Goal: Check status: Check status

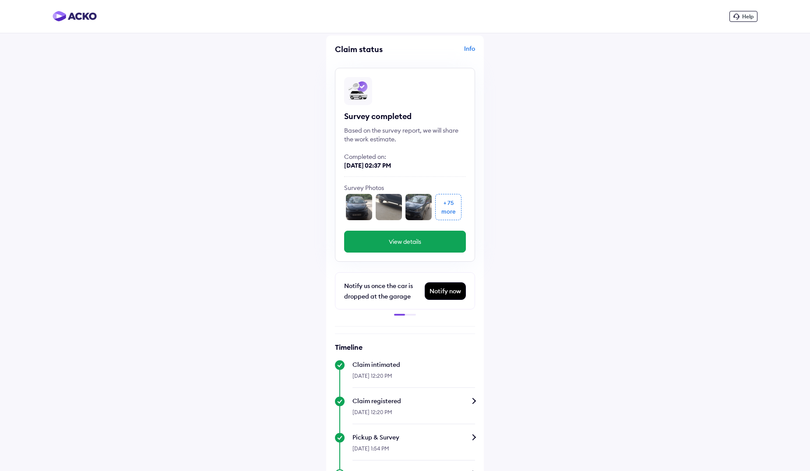
click at [373, 242] on button "View details" at bounding box center [405, 242] width 122 height 22
click at [411, 314] on div at bounding box center [405, 315] width 22 height 2
drag, startPoint x: 409, startPoint y: 315, endPoint x: 372, endPoint y: 316, distance: 37.6
click at [372, 316] on div "Claim status Info Survey completed Based on the survey report, we will share th…" at bounding box center [405, 439] width 158 height 809
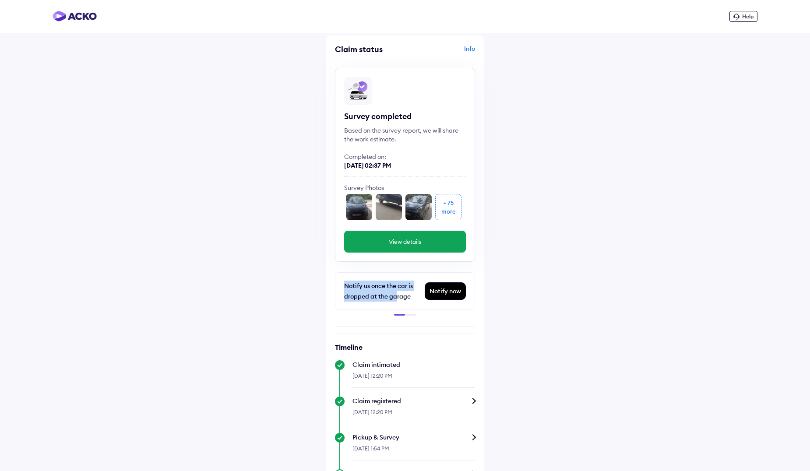
drag, startPoint x: 395, startPoint y: 295, endPoint x: 303, endPoint y: 285, distance: 93.0
click at [303, 285] on div "Help Claim status Info Survey completed Based on the survey report, we will sha…" at bounding box center [405, 422] width 810 height 844
drag, startPoint x: 303, startPoint y: 285, endPoint x: 422, endPoint y: 315, distance: 122.8
click at [422, 315] on div "Notify us once the car is dropped at the garage Notify now Call scheduled [DATE…" at bounding box center [405, 293] width 140 height 43
click at [70, 21] on img at bounding box center [75, 16] width 44 height 11
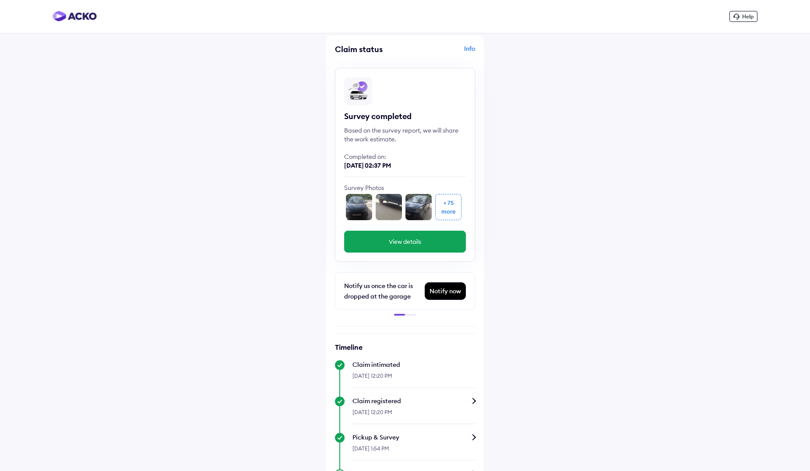
click at [440, 206] on div "+ 75 more" at bounding box center [448, 207] width 26 height 26
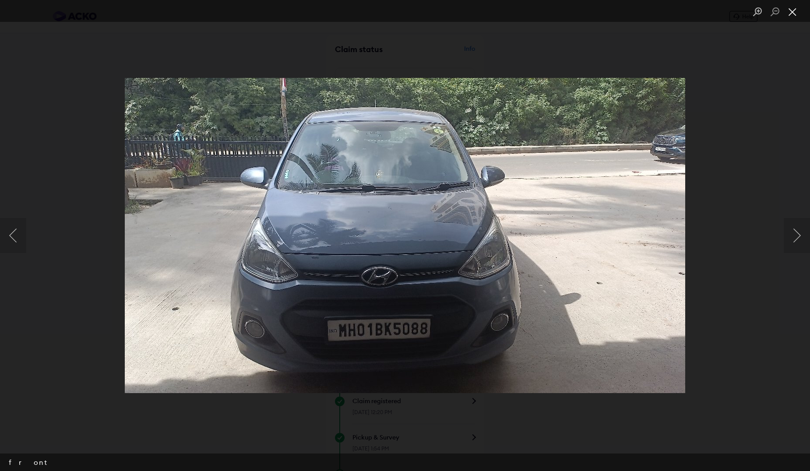
click at [792, 15] on button "Close lightbox" at bounding box center [793, 11] width 18 height 15
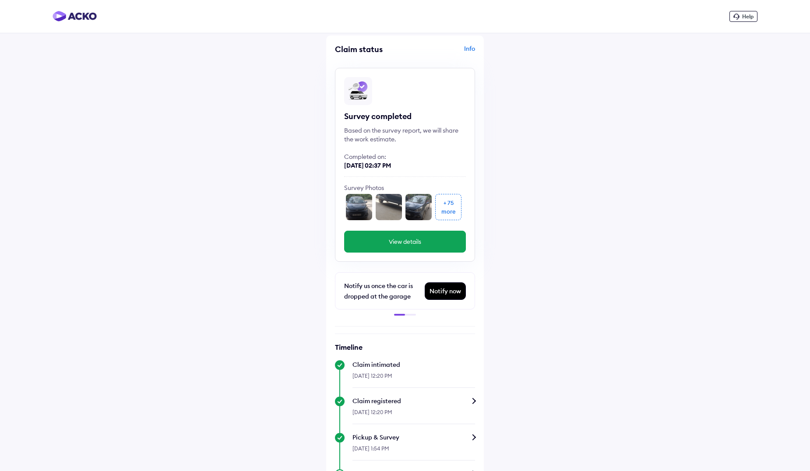
click at [91, 13] on img at bounding box center [75, 16] width 44 height 11
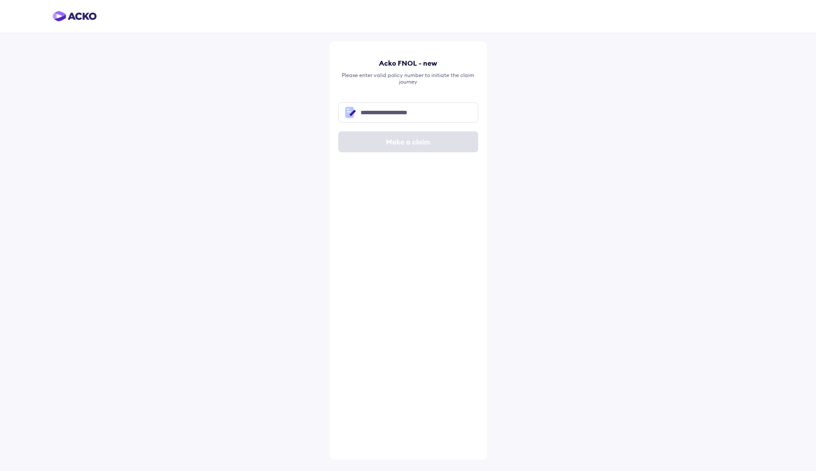
click at [69, 21] on div at bounding box center [75, 16] width 44 height 11
